Goal: Information Seeking & Learning: Learn about a topic

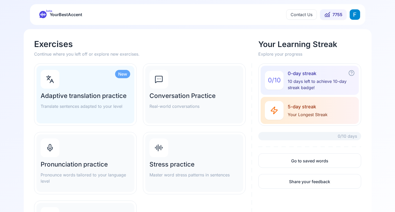
click at [77, 147] on div "Pronunciation practice Pronounce words tailored to your language level" at bounding box center [85, 164] width 98 height 58
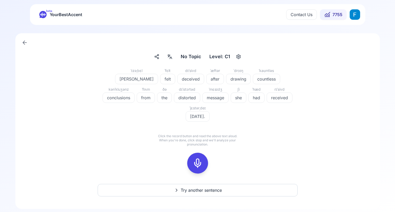
click at [71, 13] on span "YourBestAccent" at bounding box center [66, 14] width 33 height 7
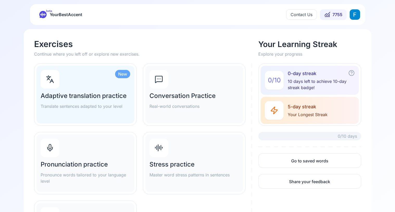
click at [101, 163] on h2 "Pronunciation practice" at bounding box center [86, 165] width 90 height 8
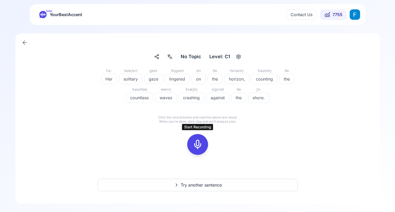
click at [195, 144] on icon at bounding box center [197, 144] width 10 height 10
click at [220, 134] on icon at bounding box center [220, 134] width 5 height 5
click at [197, 144] on icon at bounding box center [197, 144] width 10 height 10
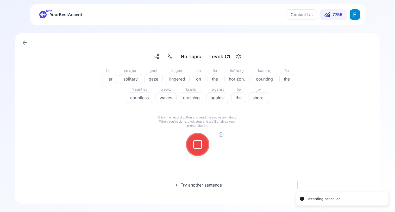
click at [221, 135] on icon at bounding box center [220, 134] width 5 height 5
click at [195, 146] on icon at bounding box center [197, 144] width 10 height 10
click at [192, 147] on div at bounding box center [197, 144] width 12 height 21
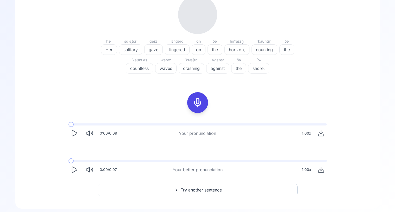
scroll to position [80, 0]
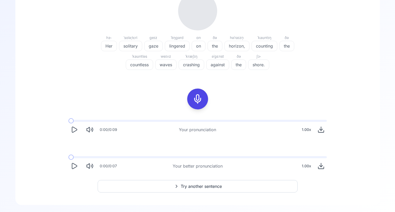
click at [74, 131] on icon "Play" at bounding box center [74, 129] width 7 height 7
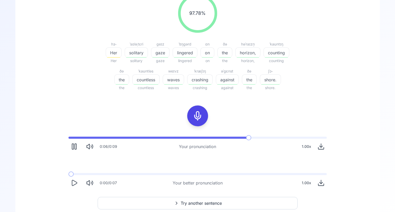
scroll to position [81, 0]
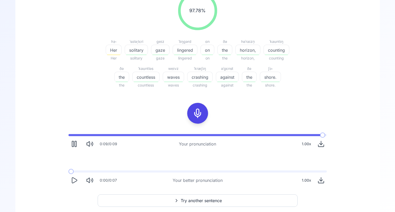
click at [72, 183] on icon "Play" at bounding box center [74, 180] width 5 height 5
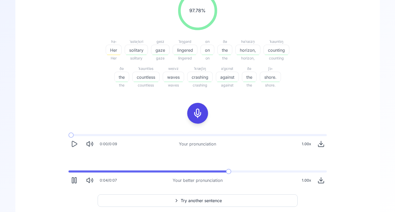
scroll to position [96, 0]
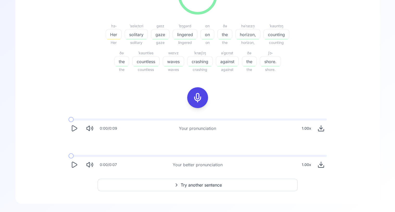
click at [72, 167] on icon "Play" at bounding box center [74, 164] width 7 height 7
click at [58, 168] on div "0:00 / 0:09 Your pronunciation 1.00 x 0:00 / 0:07 Your better pronunciation 1.0…" at bounding box center [197, 145] width 333 height 60
click at [77, 165] on icon "Play" at bounding box center [74, 164] width 7 height 7
click at [76, 162] on icon "Play" at bounding box center [74, 164] width 7 height 7
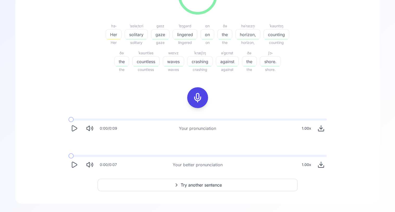
click at [75, 162] on icon "Play" at bounding box center [74, 164] width 7 height 7
click at [74, 163] on icon "Play" at bounding box center [74, 164] width 5 height 5
click at [74, 164] on icon "Play" at bounding box center [74, 164] width 7 height 7
click at [75, 164] on icon "Play" at bounding box center [74, 164] width 7 height 7
click at [73, 165] on icon "Play" at bounding box center [74, 164] width 7 height 7
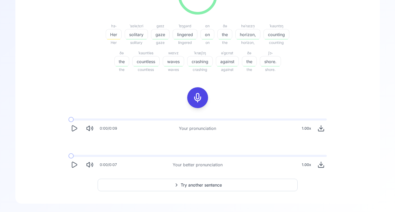
click at [77, 166] on icon "Play" at bounding box center [74, 164] width 7 height 7
click at [188, 98] on button at bounding box center [197, 97] width 21 height 21
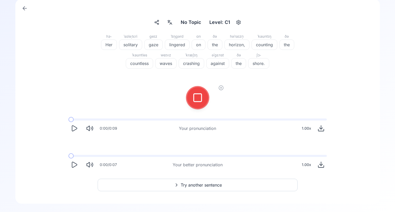
click at [196, 103] on div at bounding box center [197, 97] width 12 height 21
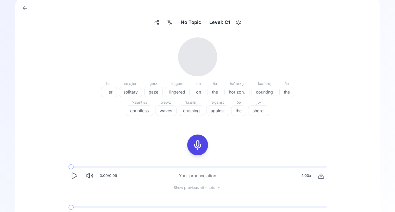
scroll to position [86, 0]
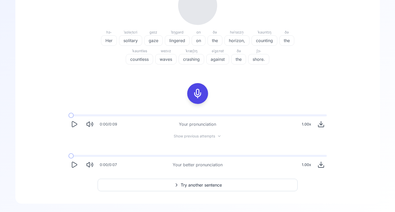
click at [74, 123] on icon "Play" at bounding box center [74, 124] width 7 height 7
click at [199, 136] on span "Show previous attempts" at bounding box center [194, 136] width 41 height 5
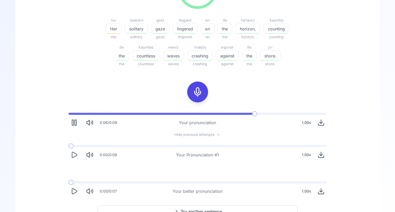
scroll to position [103, 0]
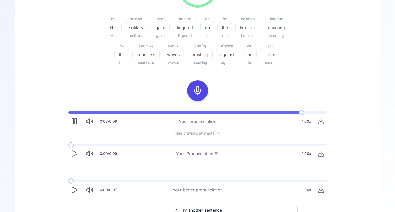
click at [74, 155] on icon "Play" at bounding box center [74, 153] width 5 height 5
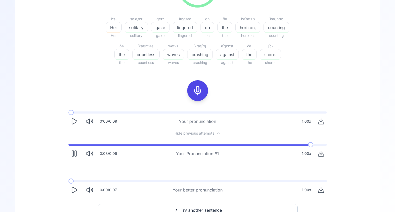
click at [73, 116] on button "Play" at bounding box center [73, 121] width 11 height 11
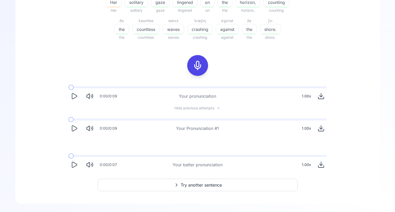
click at [213, 188] on button "Try another sentence" at bounding box center [198, 185] width 200 height 12
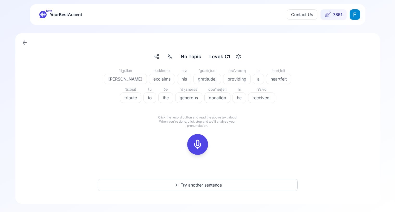
click at [200, 137] on div at bounding box center [197, 144] width 12 height 21
click at [221, 135] on icon at bounding box center [220, 134] width 1 height 1
click at [200, 144] on icon at bounding box center [197, 144] width 10 height 10
click at [223, 136] on circle at bounding box center [221, 135] width 4 height 4
click at [205, 142] on button at bounding box center [197, 144] width 21 height 21
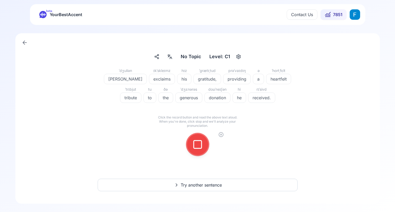
click at [222, 135] on icon at bounding box center [220, 134] width 5 height 5
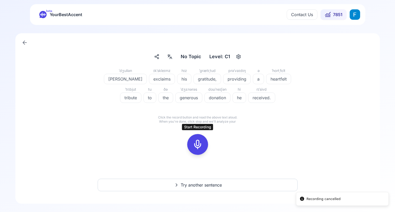
click at [202, 141] on icon at bounding box center [197, 144] width 10 height 10
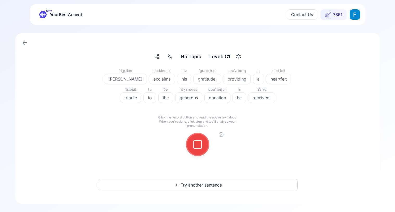
click at [222, 136] on icon at bounding box center [220, 134] width 5 height 5
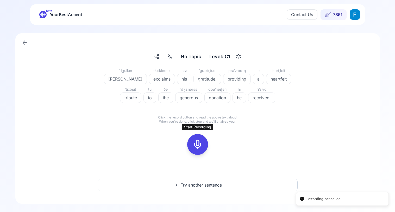
click at [206, 141] on button at bounding box center [197, 144] width 21 height 21
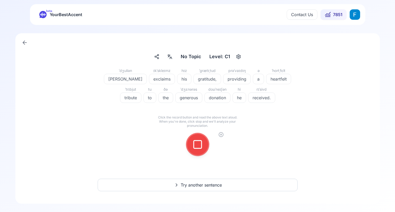
click at [221, 134] on icon at bounding box center [220, 134] width 1 height 1
click at [196, 145] on icon at bounding box center [197, 144] width 10 height 10
click at [191, 144] on button at bounding box center [197, 144] width 21 height 21
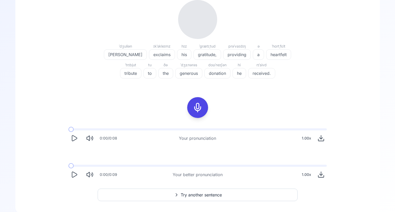
scroll to position [71, 0]
click at [77, 139] on icon "Play" at bounding box center [74, 138] width 7 height 7
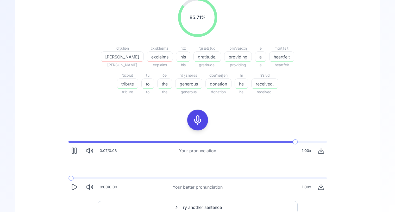
scroll to position [75, 0]
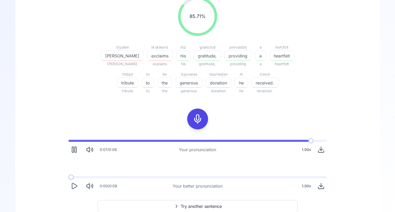
click at [72, 188] on icon "Play" at bounding box center [74, 185] width 5 height 5
click at [75, 184] on rect "Pause" at bounding box center [76, 186] width 2 height 5
click at [68, 177] on span at bounding box center [68, 177] width 0 height 2
click at [77, 185] on icon "Play" at bounding box center [74, 186] width 7 height 7
click at [68, 177] on span at bounding box center [182, 177] width 229 height 2
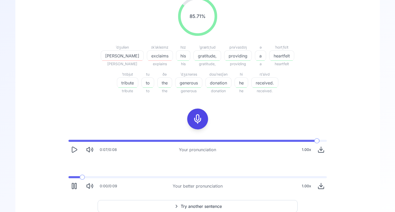
click at [75, 184] on rect "Pause" at bounding box center [76, 186] width 2 height 5
click at [68, 178] on span at bounding box center [70, 177] width 5 height 2
click at [75, 186] on icon "Play" at bounding box center [74, 186] width 7 height 7
click at [74, 185] on icon "Pause" at bounding box center [74, 186] width 7 height 7
click at [68, 177] on span at bounding box center [69, 177] width 3 height 2
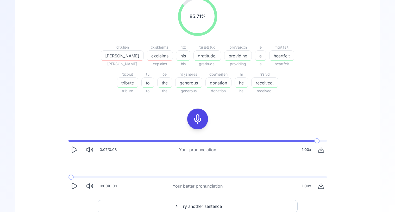
click at [77, 186] on icon "Play" at bounding box center [74, 185] width 5 height 5
click at [73, 184] on rect "Pause" at bounding box center [73, 186] width 2 height 5
click at [68, 177] on span at bounding box center [70, 177] width 5 height 2
click at [74, 185] on icon "Play" at bounding box center [74, 186] width 7 height 7
click at [67, 188] on div "0:07 / 0:09 Your better pronunciation 1.00 x" at bounding box center [197, 184] width 267 height 24
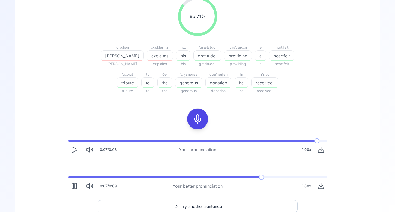
click at [71, 188] on icon "Pause" at bounding box center [74, 186] width 7 height 7
click at [196, 119] on icon at bounding box center [197, 119] width 10 height 10
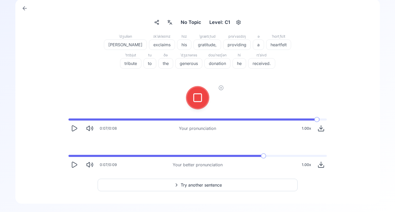
click at [206, 98] on button at bounding box center [197, 97] width 21 height 21
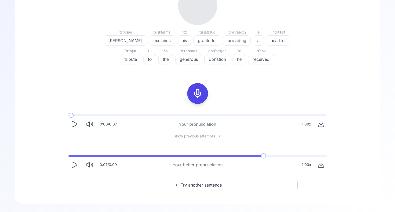
click at [73, 124] on icon "Play" at bounding box center [74, 124] width 7 height 7
click at [180, 138] on span "Show previous attempts" at bounding box center [194, 136] width 41 height 5
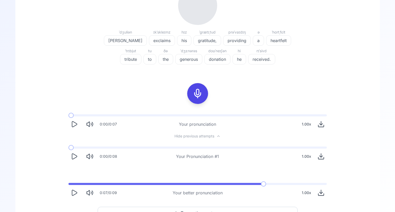
click at [77, 158] on icon "Play" at bounding box center [74, 156] width 7 height 7
click at [80, 156] on button "Pause" at bounding box center [73, 156] width 11 height 11
click at [75, 125] on icon "Play" at bounding box center [74, 124] width 7 height 7
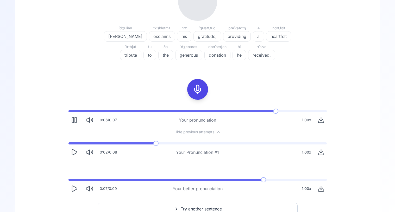
scroll to position [92, 0]
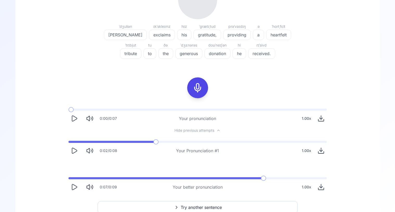
drag, startPoint x: 75, startPoint y: 144, endPoint x: 64, endPoint y: 144, distance: 10.9
click at [64, 144] on div "0:02 / 0:08 Your Pronunciation #1 1.00 x" at bounding box center [197, 149] width 267 height 24
click at [68, 142] on span at bounding box center [72, 142] width 8 height 2
click at [78, 153] on button "Play" at bounding box center [73, 150] width 11 height 11
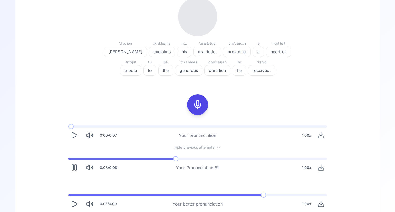
scroll to position [65, 0]
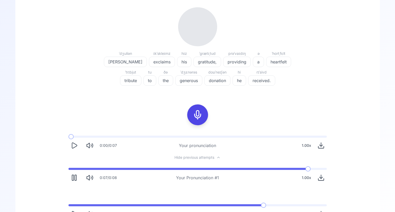
click at [74, 144] on icon "Play" at bounding box center [74, 145] width 5 height 5
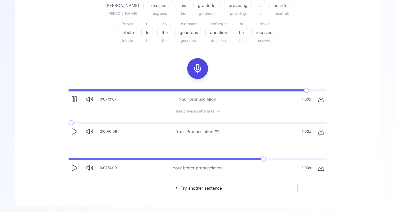
scroll to position [129, 0]
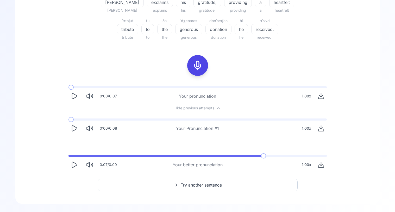
click at [179, 182] on button "Try another sentence" at bounding box center [198, 185] width 200 height 12
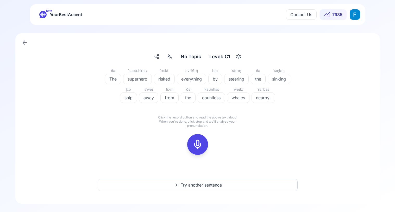
click at [201, 142] on icon at bounding box center [197, 144] width 10 height 10
click at [199, 144] on icon at bounding box center [197, 144] width 10 height 10
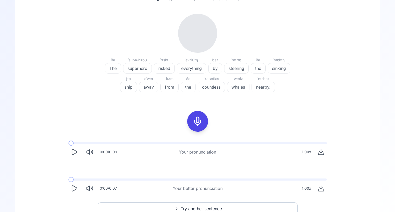
scroll to position [60, 0]
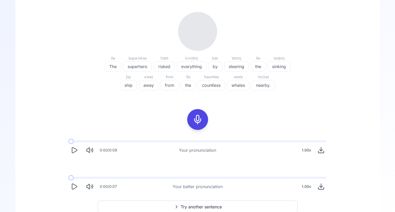
click at [78, 149] on button "Play" at bounding box center [73, 150] width 11 height 11
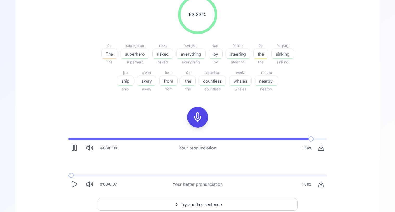
scroll to position [78, 0]
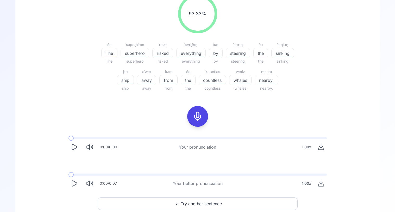
click at [71, 183] on icon "Play" at bounding box center [74, 183] width 7 height 7
click at [73, 180] on icon "Play" at bounding box center [74, 183] width 7 height 7
click at [77, 146] on icon "Play" at bounding box center [74, 147] width 7 height 7
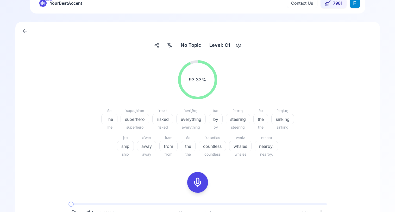
scroll to position [0, 0]
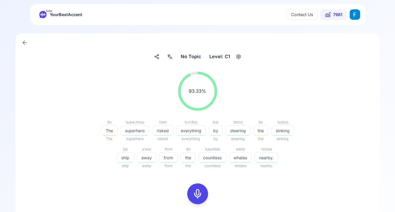
click at [329, 15] on icon at bounding box center [329, 16] width 0 height 2
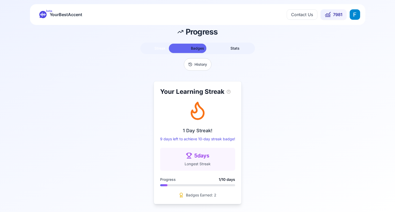
click at [164, 47] on span "Streak" at bounding box center [159, 48] width 11 height 4
click at [175, 138] on p "9 days left to achieve 10-day streak badge!" at bounding box center [197, 139] width 75 height 5
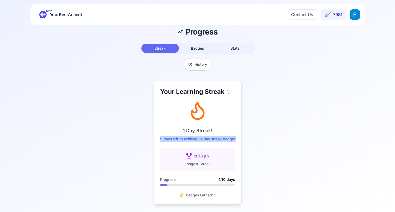
click at [175, 138] on p "9 days left to achieve 10-day streak badge!" at bounding box center [197, 139] width 75 height 5
click at [151, 153] on div "Your Learning Streak 1 Day Streak! 9 days left to achieve 10-day streak badge! …" at bounding box center [197, 143] width 391 height 132
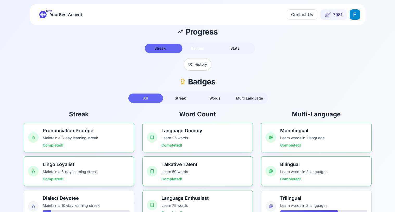
click at [198, 52] on button "Badges" at bounding box center [197, 48] width 37 height 9
click at [242, 46] on button "Stats" at bounding box center [234, 48] width 37 height 9
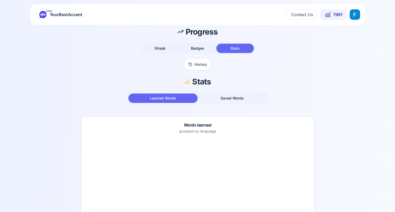
scroll to position [1, 0]
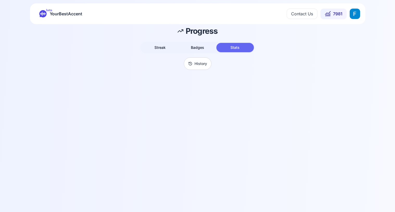
click at [204, 49] on button "Badges" at bounding box center [197, 47] width 37 height 9
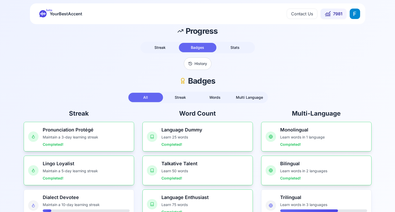
click at [226, 47] on button "Stats" at bounding box center [234, 47] width 37 height 9
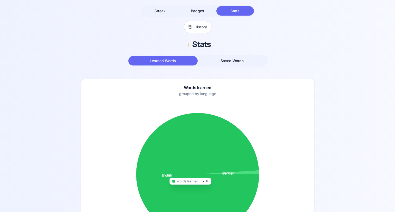
scroll to position [26, 0]
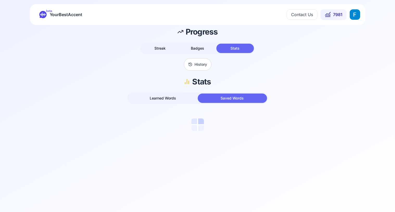
click at [183, 90] on div "Stats Learned Words Saved Words" at bounding box center [197, 104] width 391 height 54
click at [177, 97] on button "Learned Words" at bounding box center [162, 98] width 69 height 9
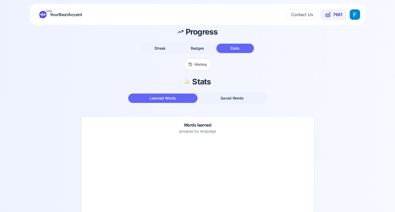
click at [198, 48] on span "Badges" at bounding box center [197, 48] width 13 height 4
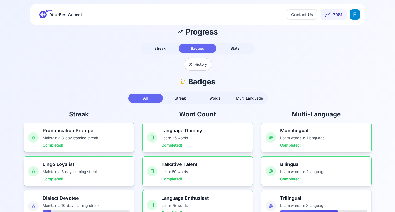
click at [161, 50] on span "Streak" at bounding box center [159, 48] width 11 height 4
click at [191, 48] on span "Badges" at bounding box center [197, 48] width 13 height 4
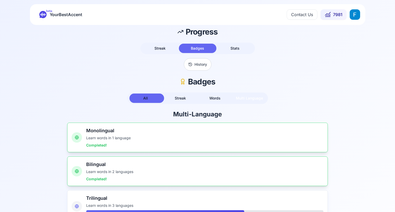
click at [242, 101] on button "Multi Language" at bounding box center [249, 98] width 35 height 9
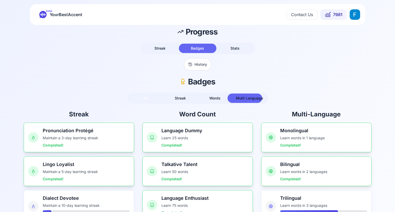
click at [149, 98] on button "All" at bounding box center [145, 98] width 35 height 9
click at [164, 44] on div "Streak Badges Stats" at bounding box center [197, 48] width 115 height 11
click at [164, 50] on span "Streak" at bounding box center [159, 48] width 11 height 4
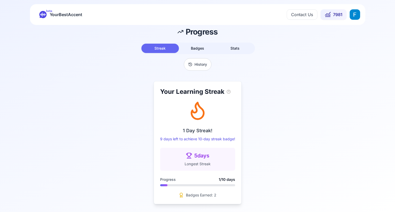
click at [47, 16] on div "beta YourBestAccent" at bounding box center [60, 14] width 43 height 7
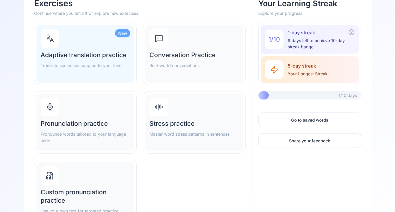
scroll to position [47, 0]
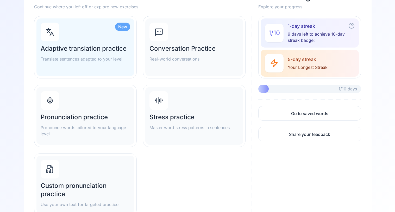
click at [186, 104] on div "Stress practice Master word stress patterns in sentences" at bounding box center [194, 116] width 98 height 58
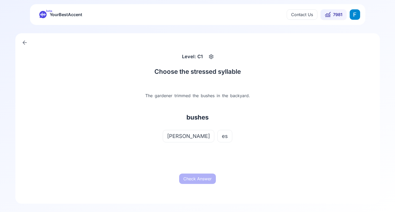
click at [187, 138] on span "[PERSON_NAME]" at bounding box center [188, 136] width 43 height 7
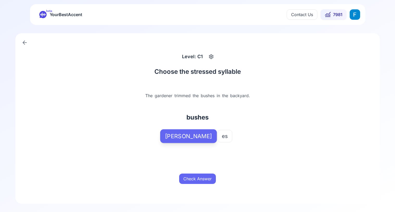
click at [195, 185] on div "Check Answer" at bounding box center [197, 179] width 162 height 17
click at [192, 178] on button "Check Answer" at bounding box center [197, 179] width 37 height 10
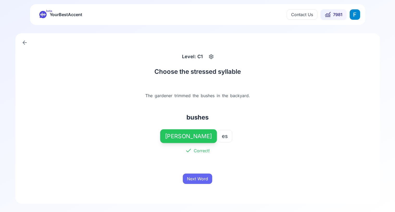
click at [54, 15] on span "YourBestAccent" at bounding box center [66, 14] width 33 height 7
